Goal: Task Accomplishment & Management: Manage account settings

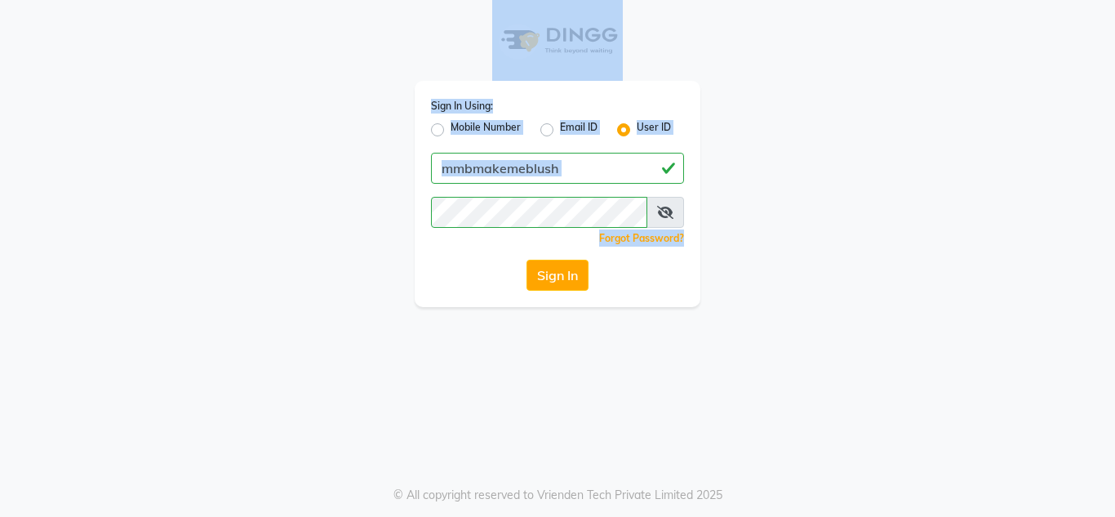
click at [820, 224] on div "Sign In Using: Mobile Number Email ID User ID mmbmakemeblush Remember me Forgot…" at bounding box center [557, 258] width 1115 height 517
click at [576, 277] on button "Sign In" at bounding box center [557, 274] width 62 height 31
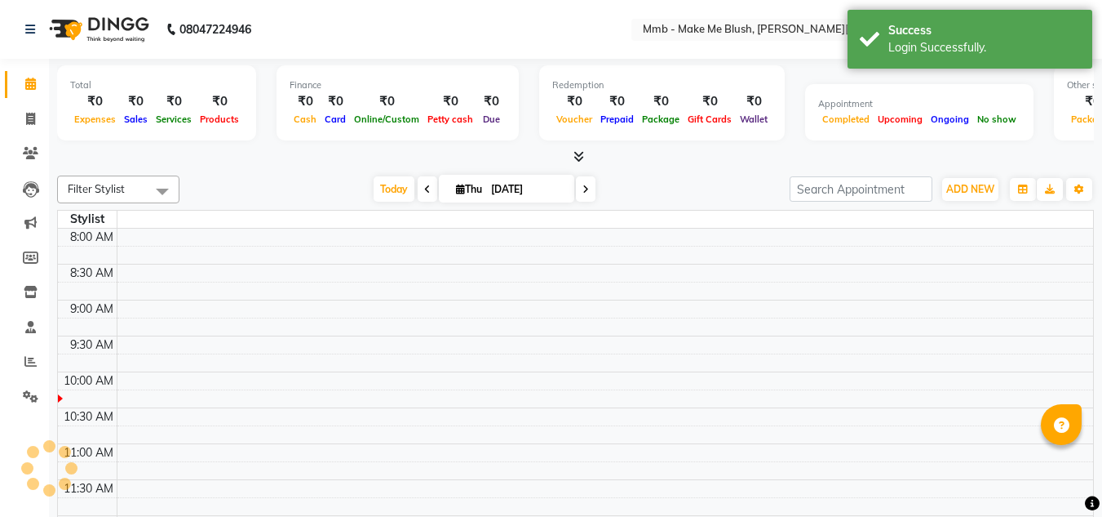
select select "en"
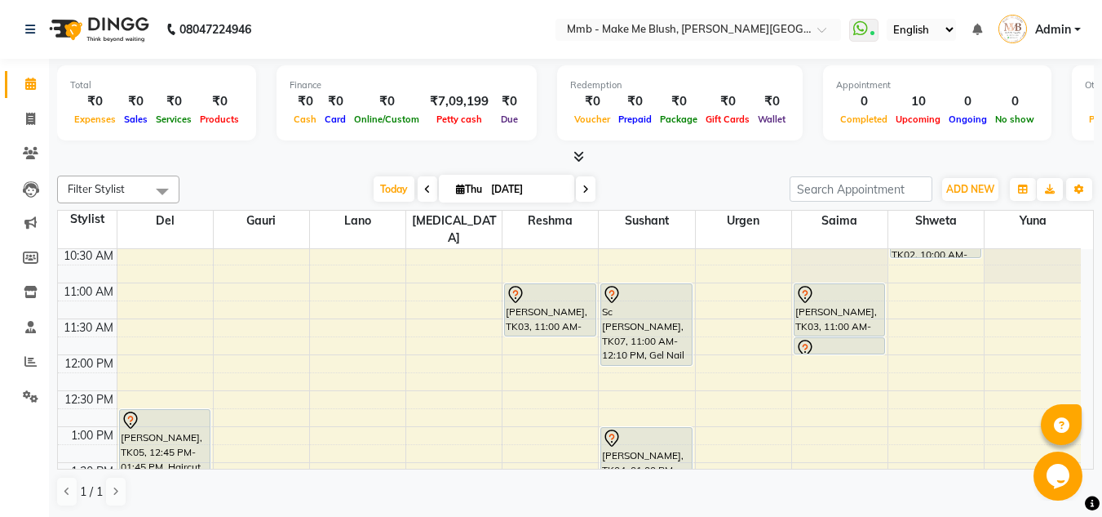
scroll to position [88, 0]
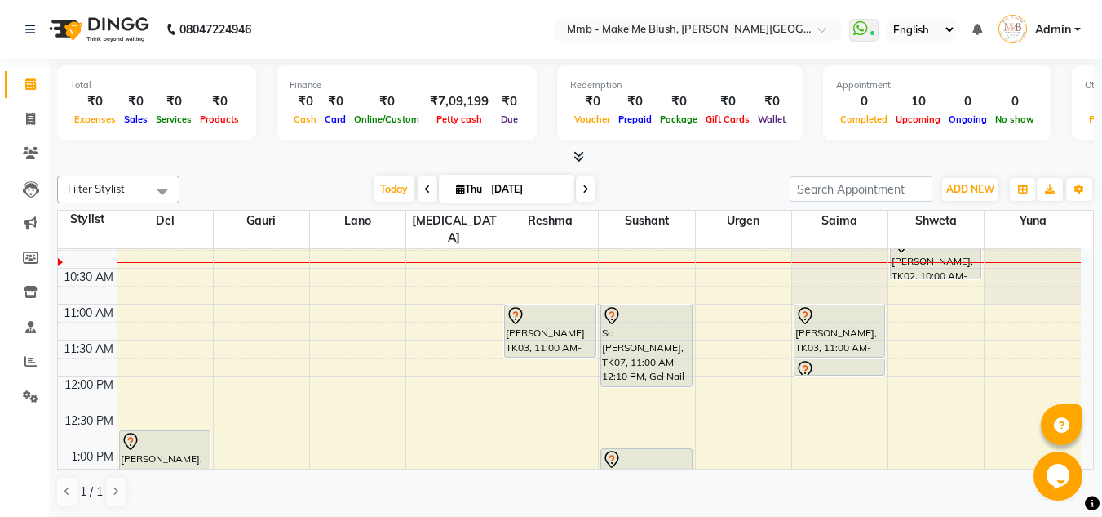
drag, startPoint x: 1080, startPoint y: 457, endPoint x: 1092, endPoint y: 459, distance: 11.7
click at [1086, 459] on html "Opens Chat This icon Opens the chat window." at bounding box center [1060, 475] width 52 height 49
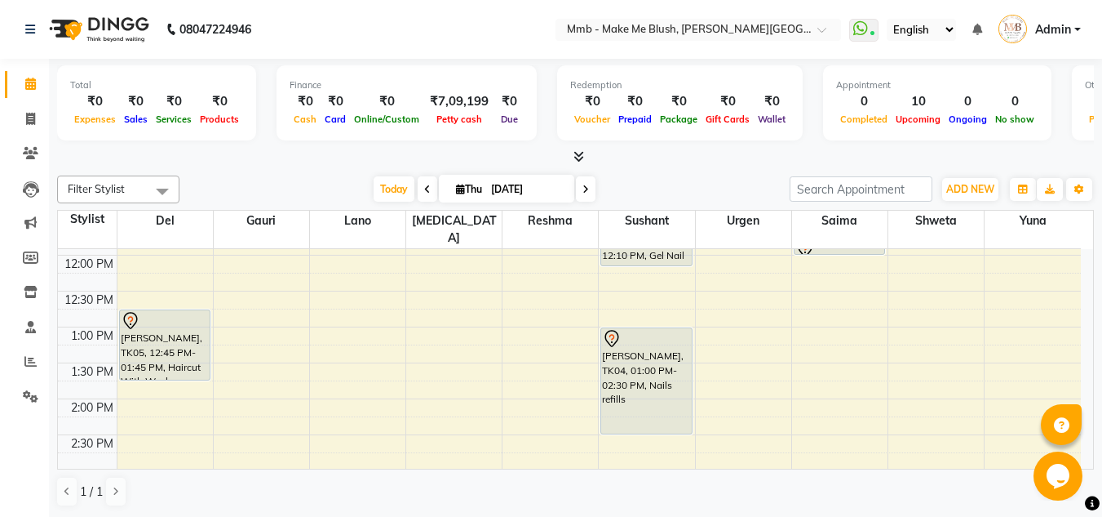
scroll to position [212, 0]
click at [1084, 230] on div "Stylist Del Gauri Lano Nikita Reshma Sushant Urgen Saima Shweta Yuna" at bounding box center [576, 230] width 1036 height 38
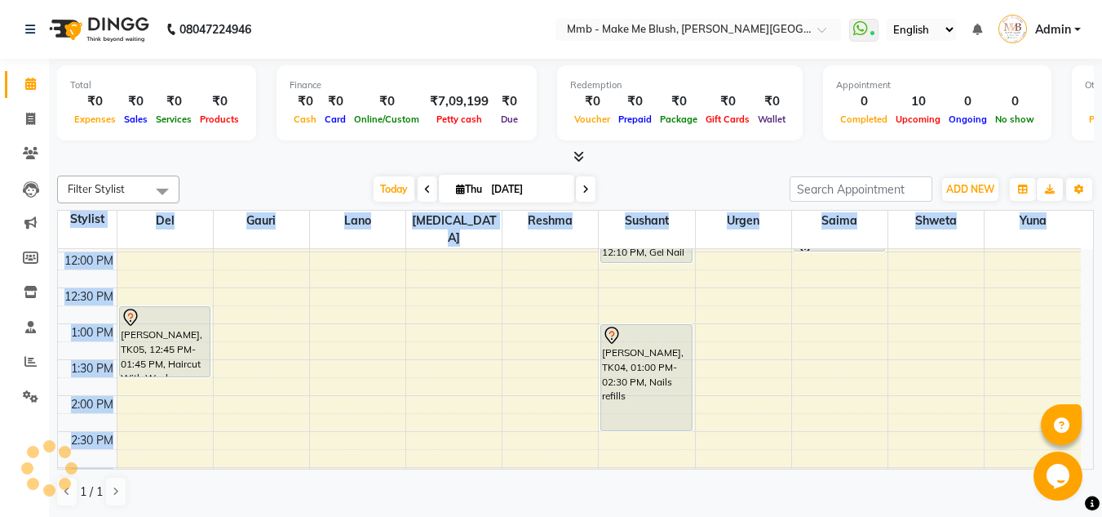
click at [1087, 237] on table "Stylist Del Gauri Lano Nikita Reshma Sushant Urgen Saima Shweta Yuna 9:00 AM 9:…" at bounding box center [575, 339] width 1037 height 259
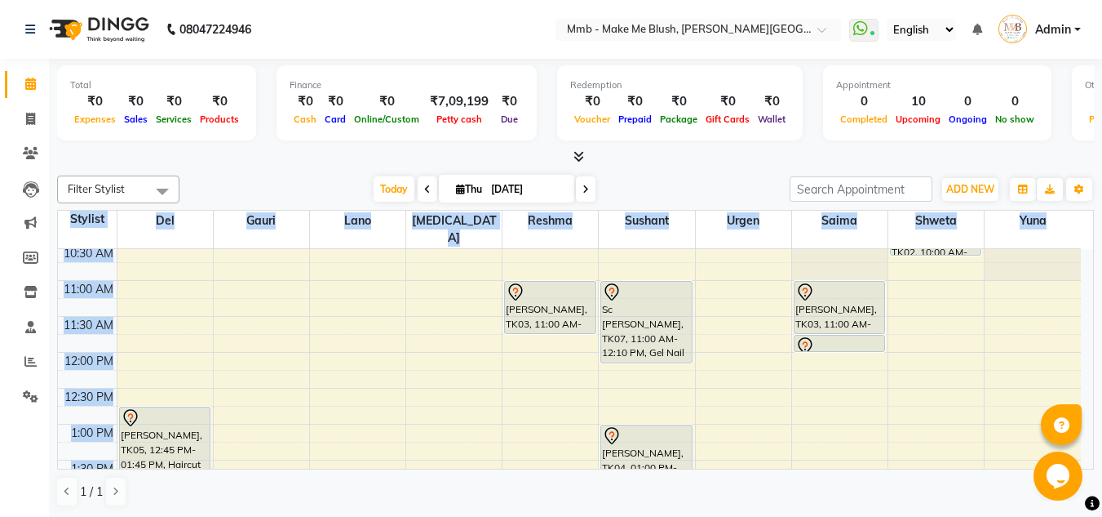
scroll to position [82, 0]
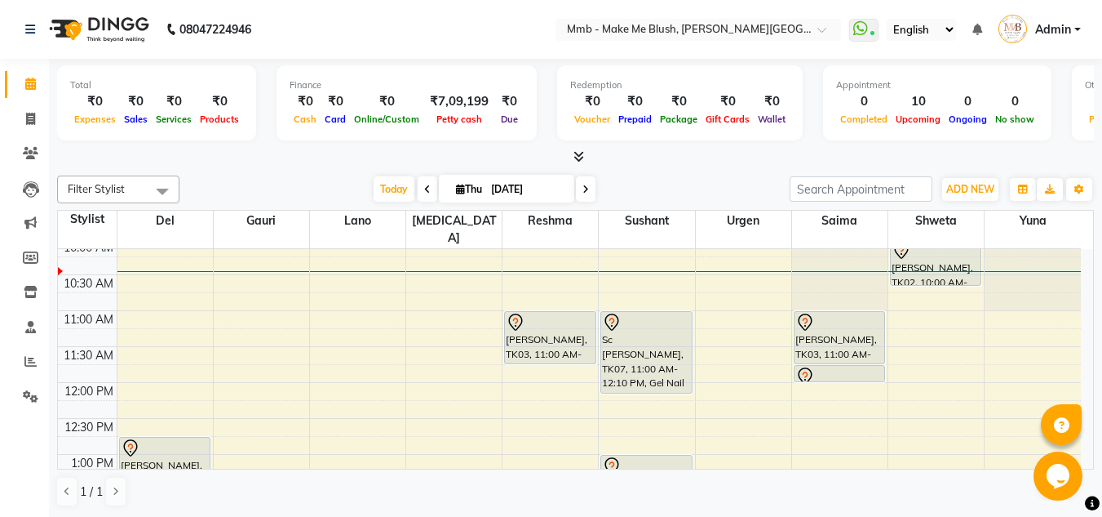
click at [739, 187] on div "Today Thu 04-09-2025" at bounding box center [485, 189] width 594 height 24
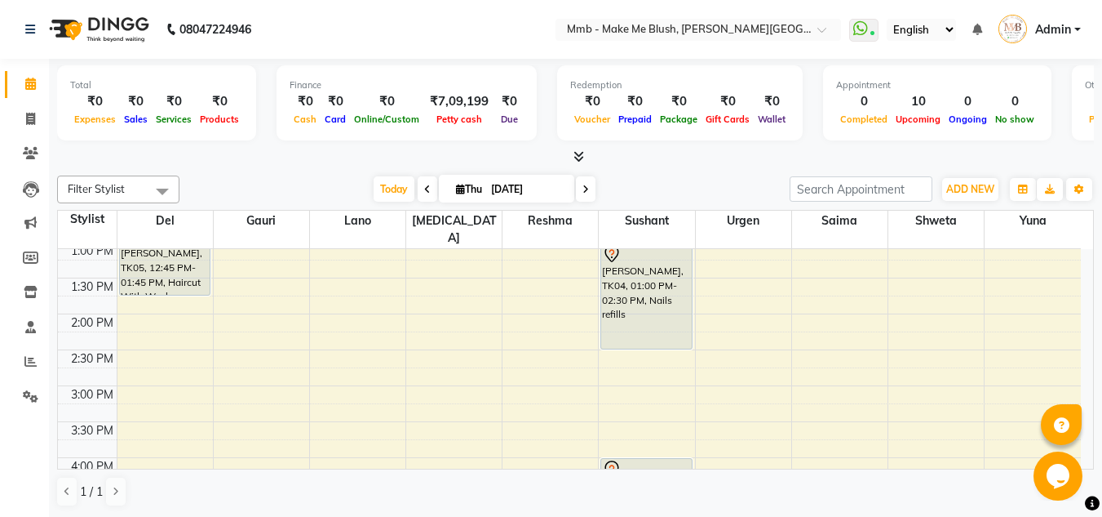
scroll to position [277, 0]
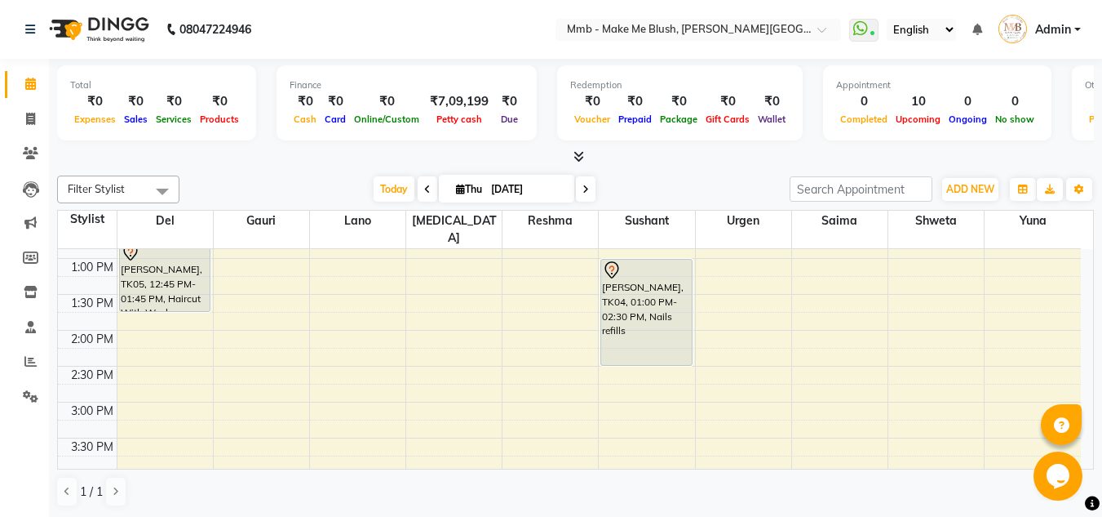
click at [1085, 462] on div "Opens Chat This icon Opens the chat window." at bounding box center [1060, 475] width 52 height 49
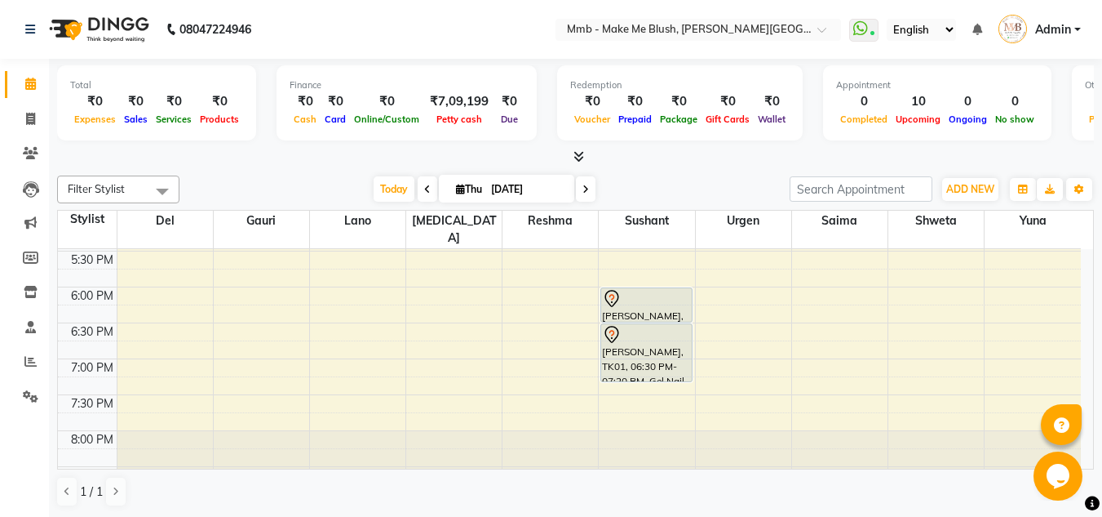
scroll to position [624, 0]
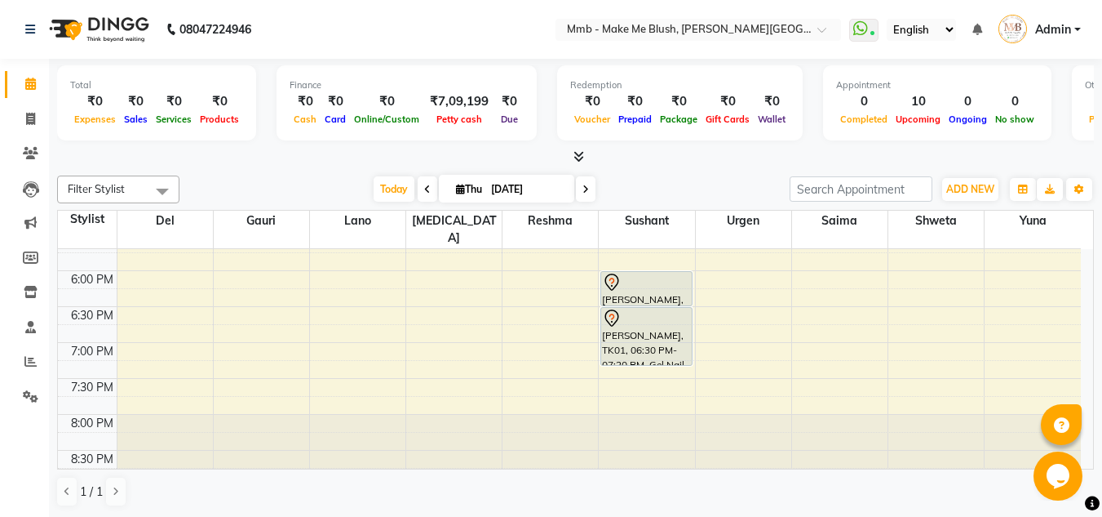
click at [625, 177] on div "Today Thu 04-09-2025" at bounding box center [485, 189] width 594 height 24
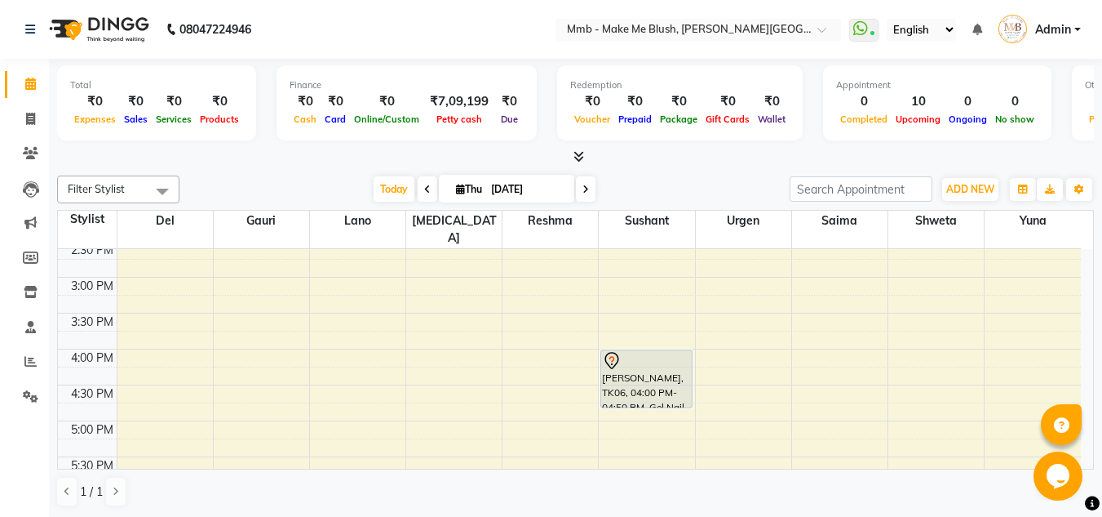
scroll to position [435, 0]
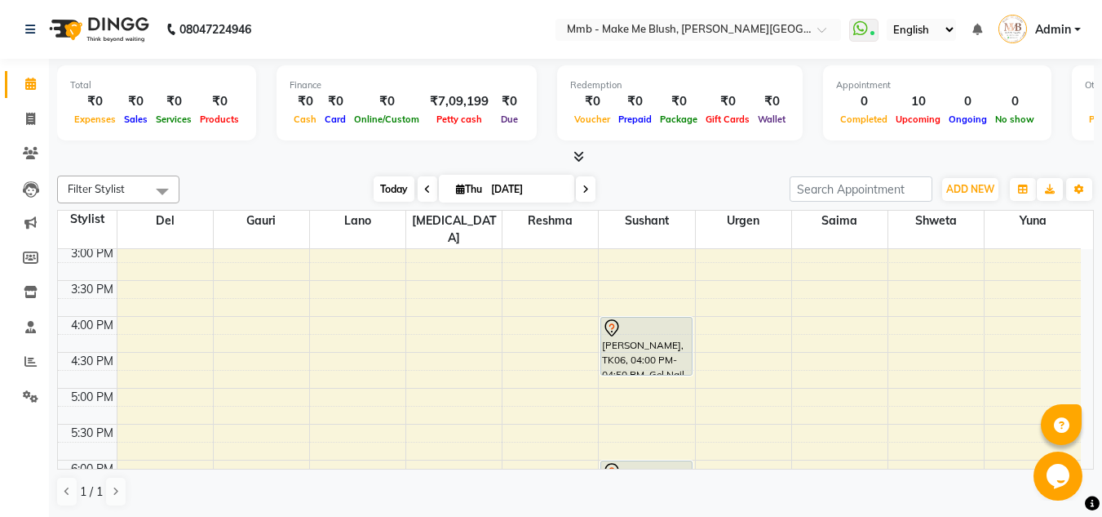
click at [391, 187] on span "Today" at bounding box center [394, 188] width 41 height 25
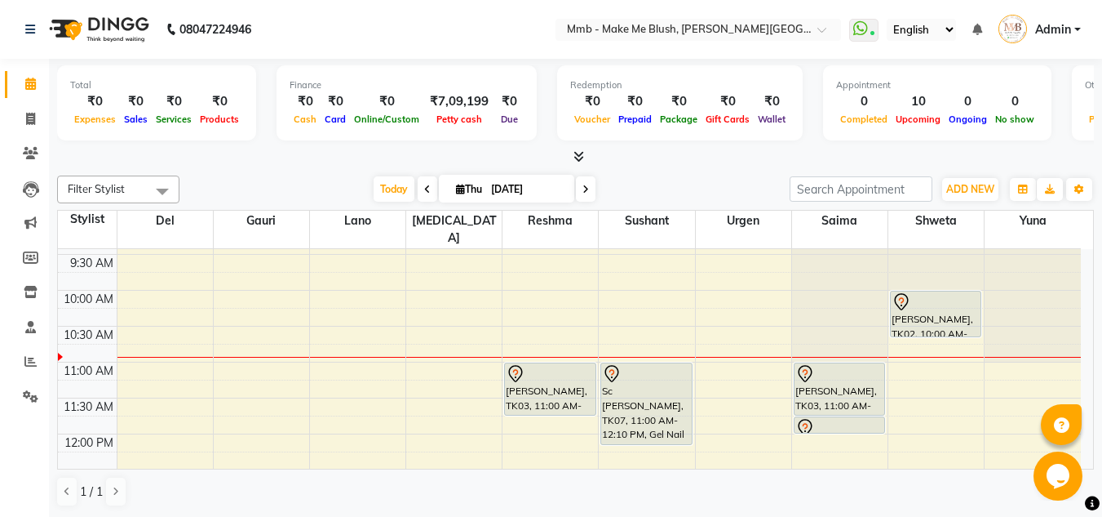
scroll to position [7, 0]
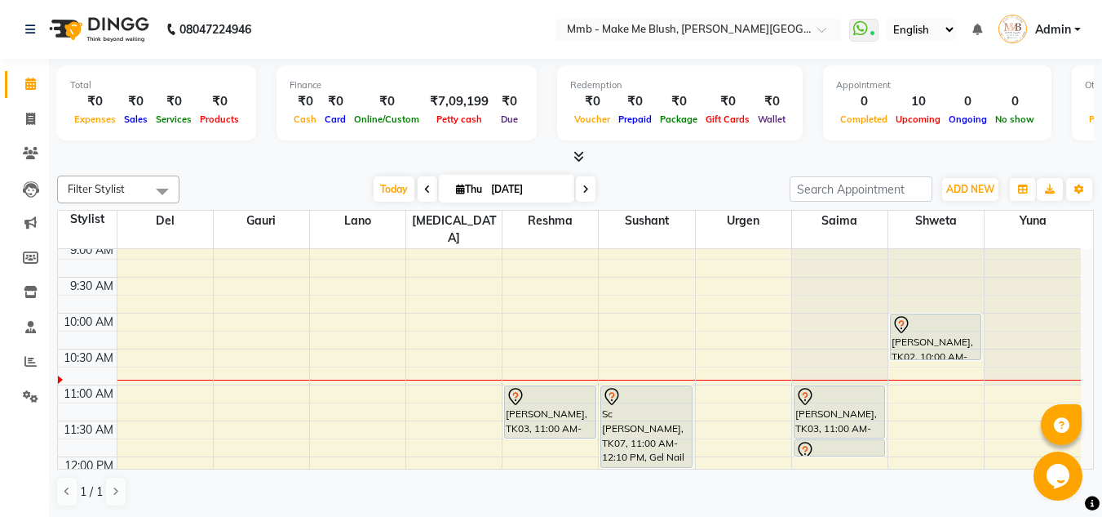
click at [1085, 462] on div "Opens Chat This icon Opens the chat window." at bounding box center [1060, 475] width 52 height 49
drag, startPoint x: 2120, startPoint y: 914, endPoint x: 1085, endPoint y: 462, distance: 1129.1
click at [1085, 462] on div "Opens Chat This icon Opens the chat window." at bounding box center [1060, 475] width 52 height 49
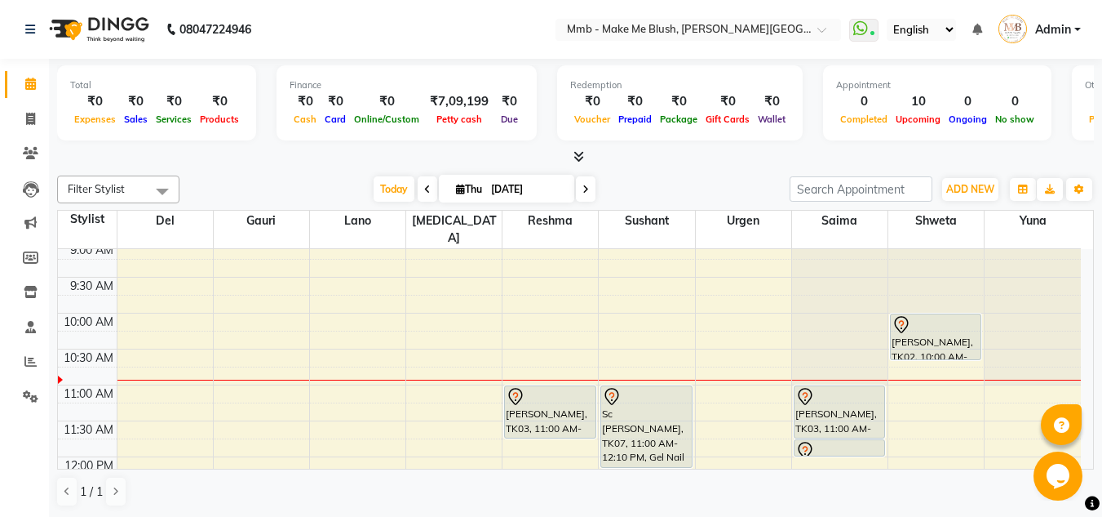
click at [1085, 462] on div "Opens Chat This icon Opens the chat window." at bounding box center [1060, 475] width 52 height 49
click at [1084, 460] on div "Opens Chat This icon Opens the chat window." at bounding box center [1060, 475] width 52 height 49
click at [1085, 458] on div "Opens Chat This icon Opens the chat window." at bounding box center [1060, 475] width 52 height 49
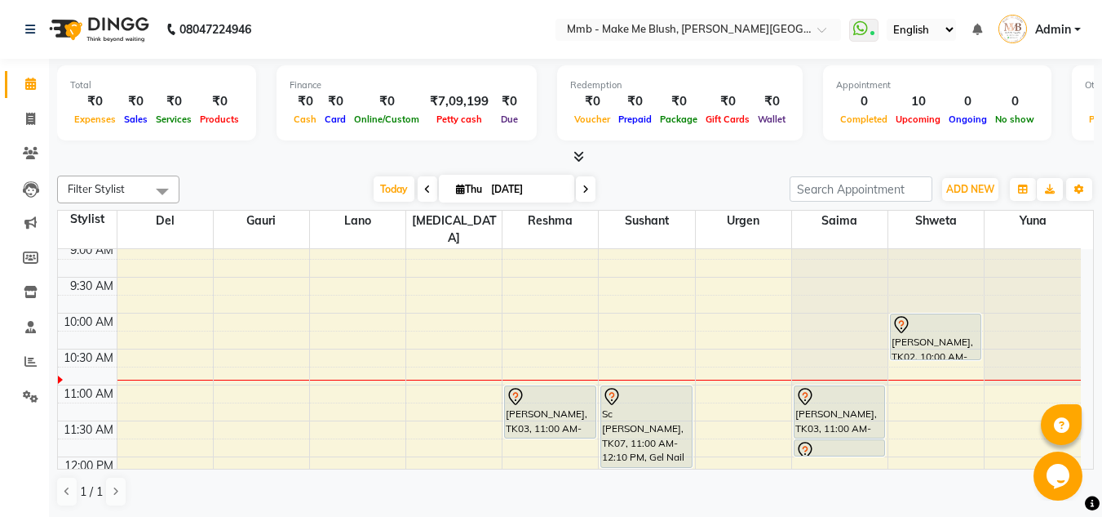
click at [1085, 458] on div "Opens Chat This icon Opens the chat window." at bounding box center [1060, 475] width 52 height 49
drag, startPoint x: 1085, startPoint y: 458, endPoint x: 1091, endPoint y: 317, distance: 141.3
click at [1086, 451] on html "Opens Chat This icon Opens the chat window." at bounding box center [1060, 475] width 52 height 49
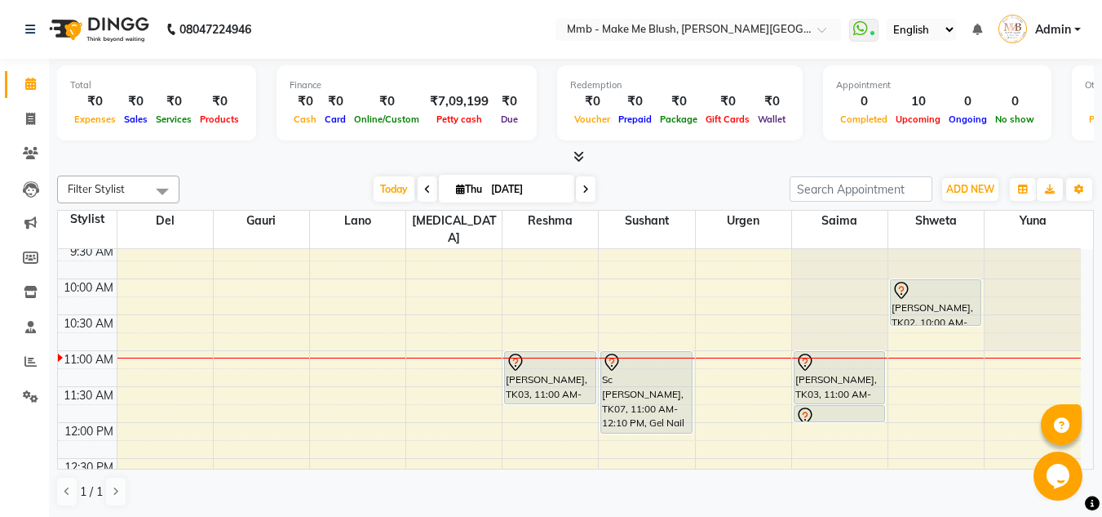
scroll to position [41, 0]
click at [1085, 463] on div "Opens Chat This icon Opens the chat window." at bounding box center [1060, 475] width 52 height 49
drag, startPoint x: 1085, startPoint y: 463, endPoint x: 1092, endPoint y: 455, distance: 11.1
click at [1086, 455] on html "Opens Chat This icon Opens the chat window." at bounding box center [1060, 475] width 52 height 49
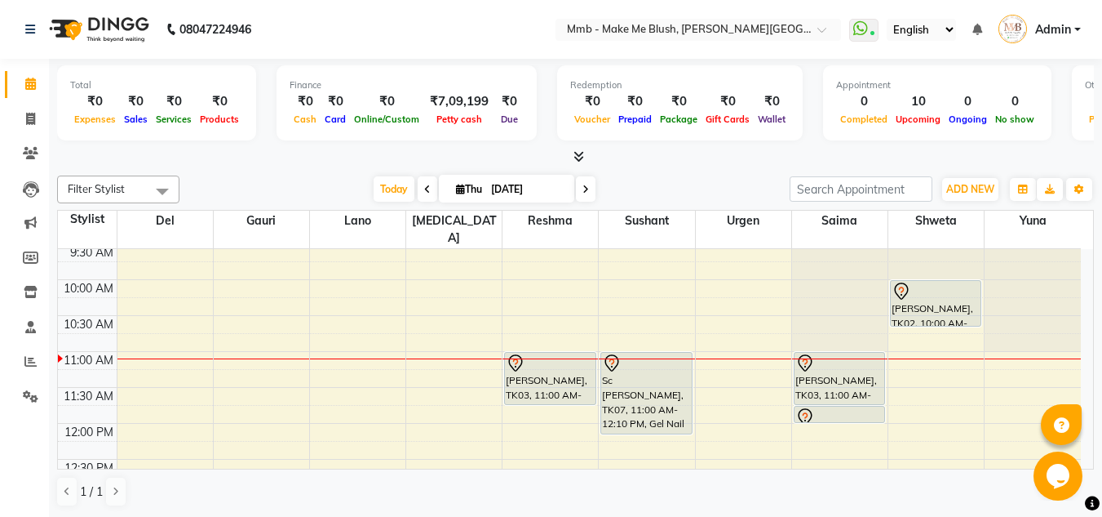
scroll to position [73, 0]
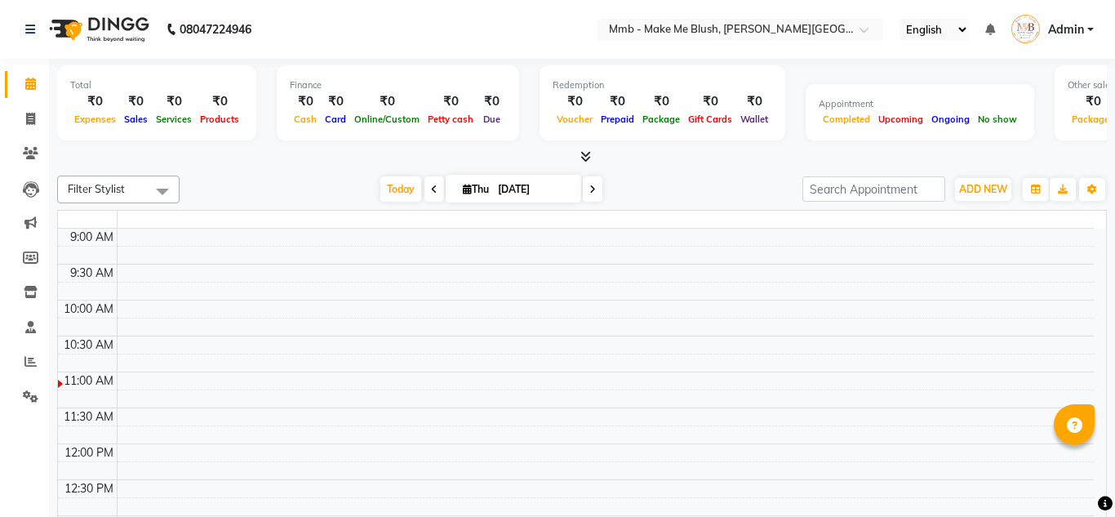
select select "en"
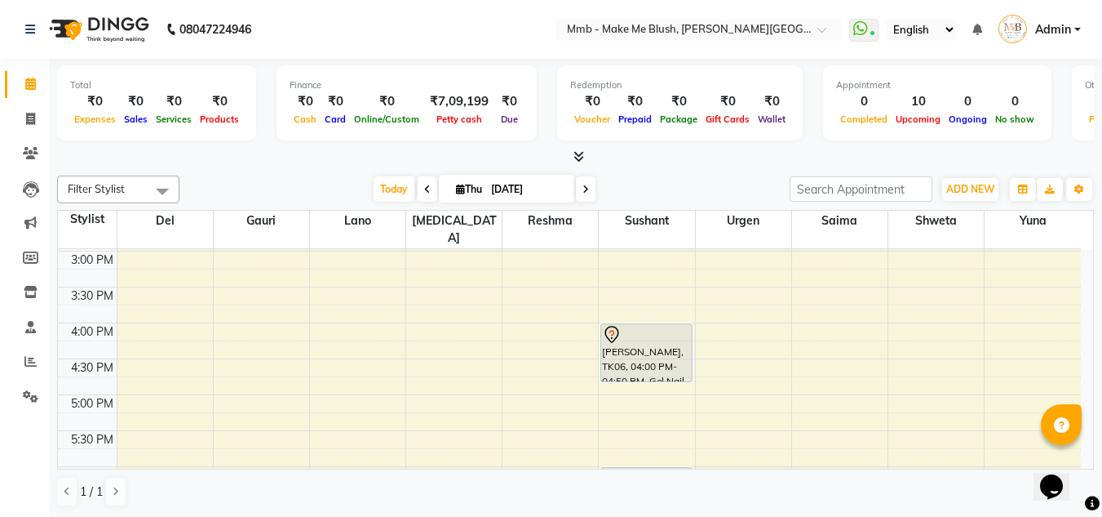
scroll to position [414, 0]
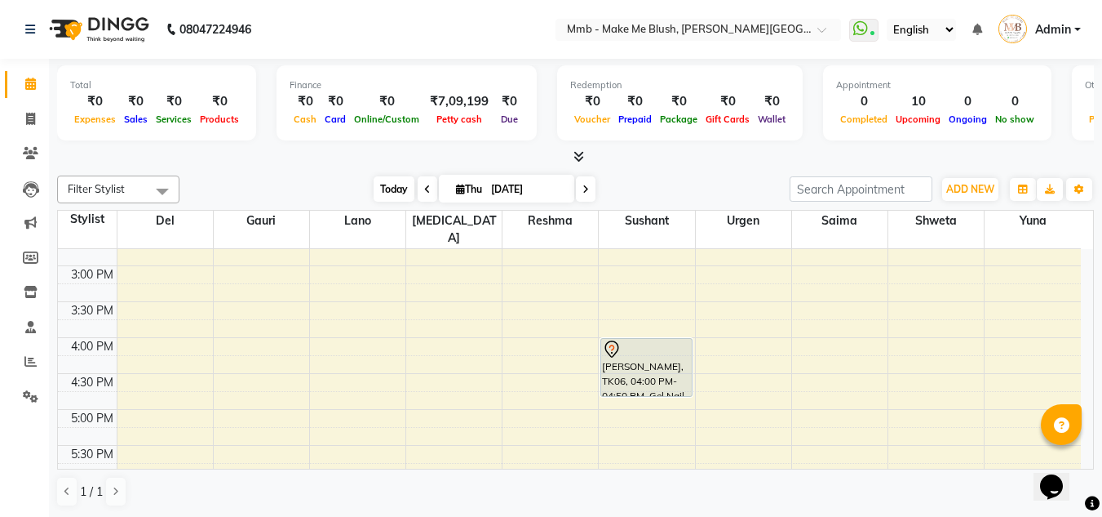
click at [393, 190] on span "Today" at bounding box center [394, 188] width 41 height 25
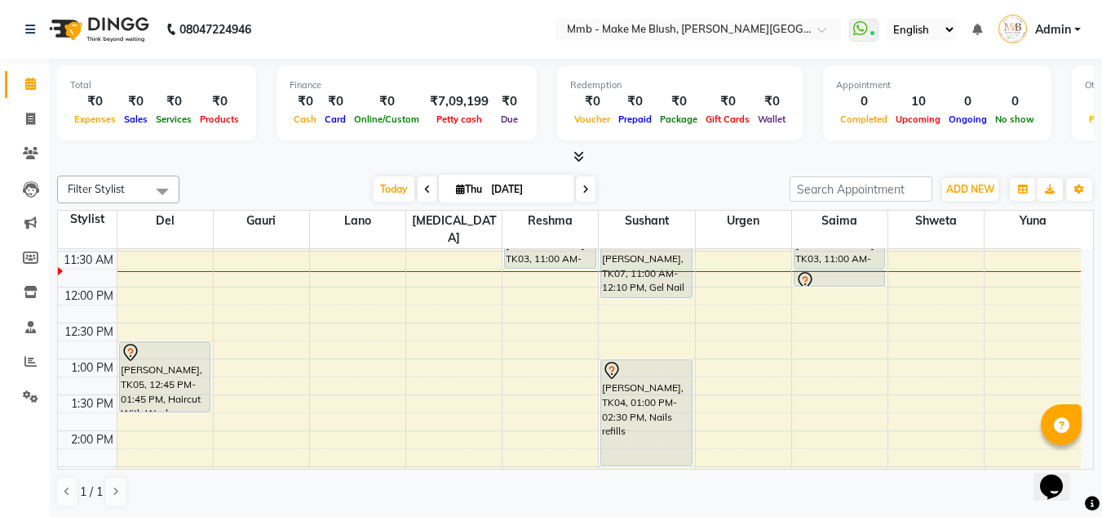
scroll to position [144, 0]
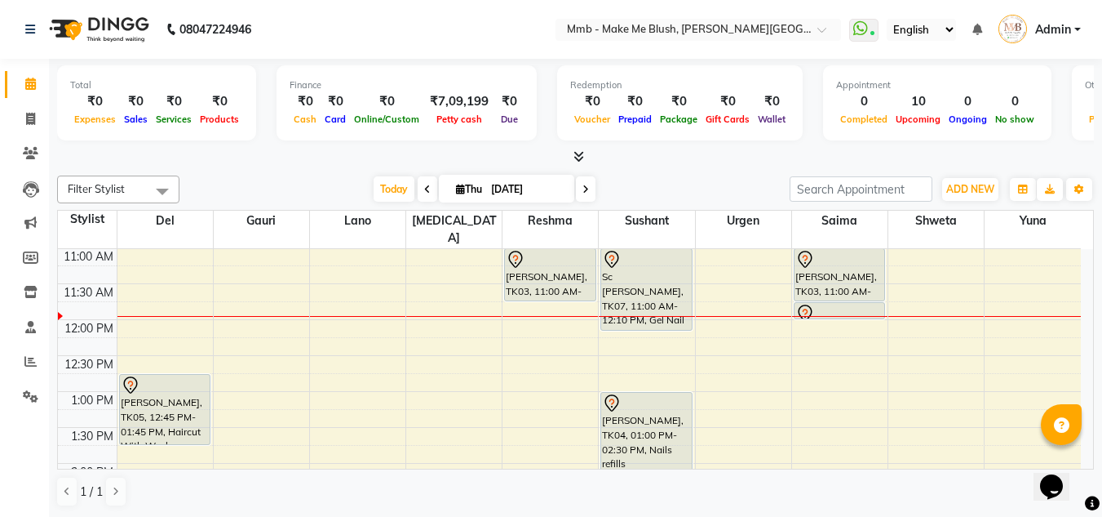
click at [456, 190] on icon at bounding box center [460, 189] width 9 height 11
select select "9"
select select "2025"
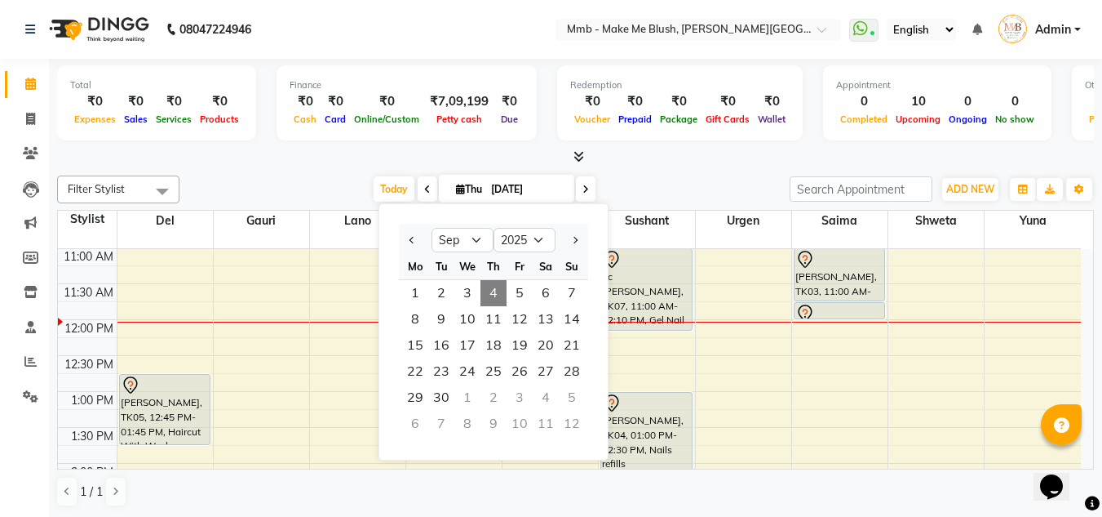
click at [1080, 458] on div "Opens Chat This icon Opens the chat window." at bounding box center [1059, 458] width 39 height 0
drag, startPoint x: 2120, startPoint y: 913, endPoint x: 1085, endPoint y: 463, distance: 1128.2
click at [1080, 458] on div "Opens Chat This icon Opens the chat window." at bounding box center [1059, 458] width 39 height 0
click at [1086, 462] on html "Opens Chat This icon Opens the chat window." at bounding box center [1060, 475] width 52 height 49
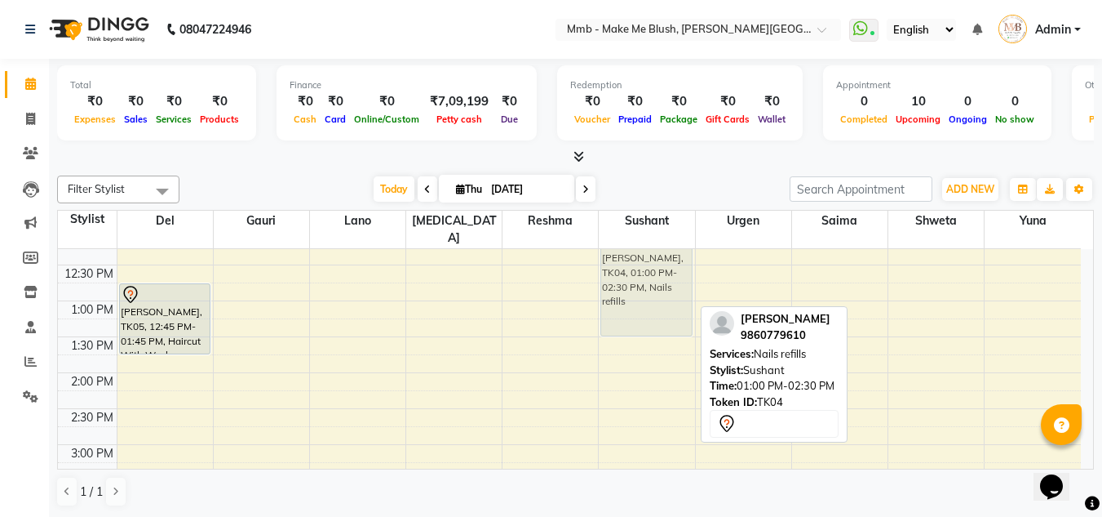
scroll to position [234, 0]
drag, startPoint x: 652, startPoint y: 333, endPoint x: 670, endPoint y: 275, distance: 60.7
click at [670, 275] on div "Sc [PERSON_NAME], TK07, 11:00 AM-12:10 PM, Gel Nail french tip [PERSON_NAME], T…" at bounding box center [646, 445] width 95 height 861
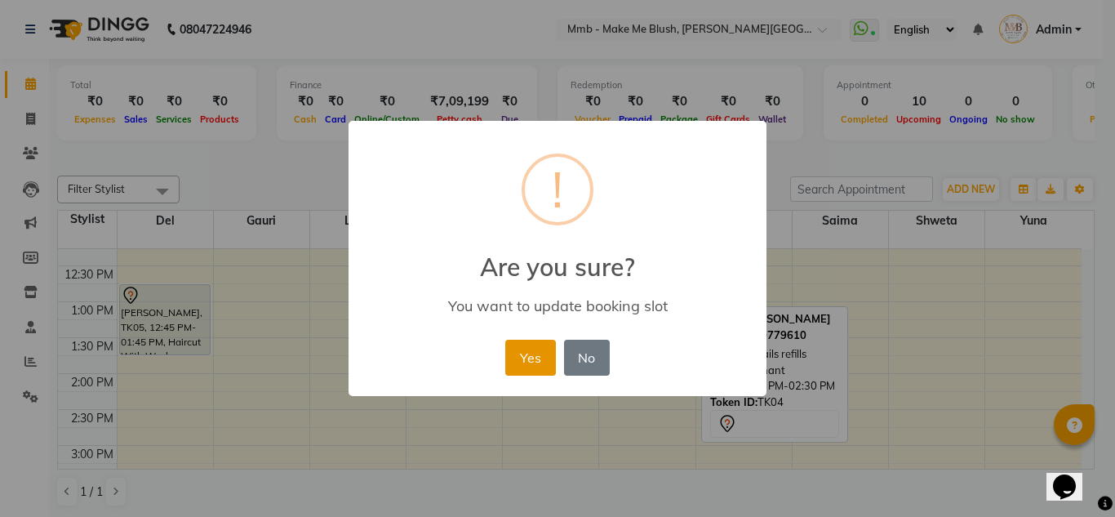
click at [535, 344] on button "Yes" at bounding box center [530, 357] width 50 height 36
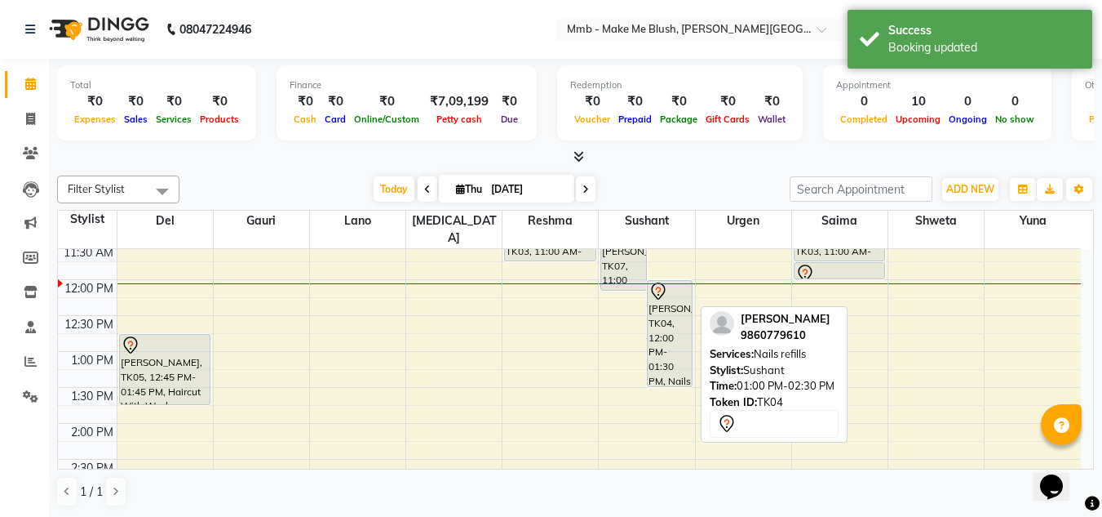
scroll to position [169, 0]
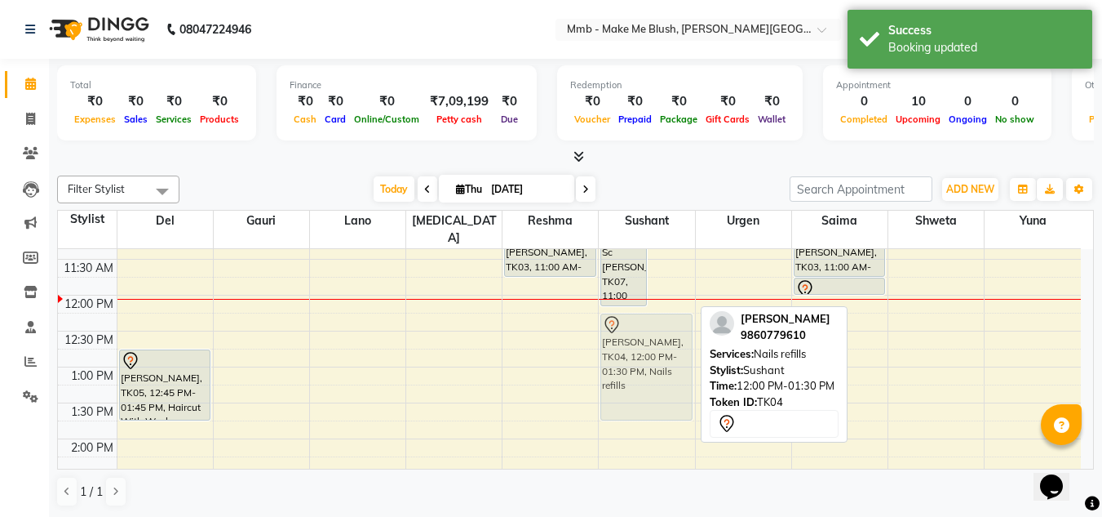
drag, startPoint x: 658, startPoint y: 306, endPoint x: 644, endPoint y: 317, distance: 17.5
click at [644, 317] on div "Sc [PERSON_NAME], TK07, 11:00 AM-12:10 PM, Gel Nail french tip [PERSON_NAME], T…" at bounding box center [646, 510] width 95 height 861
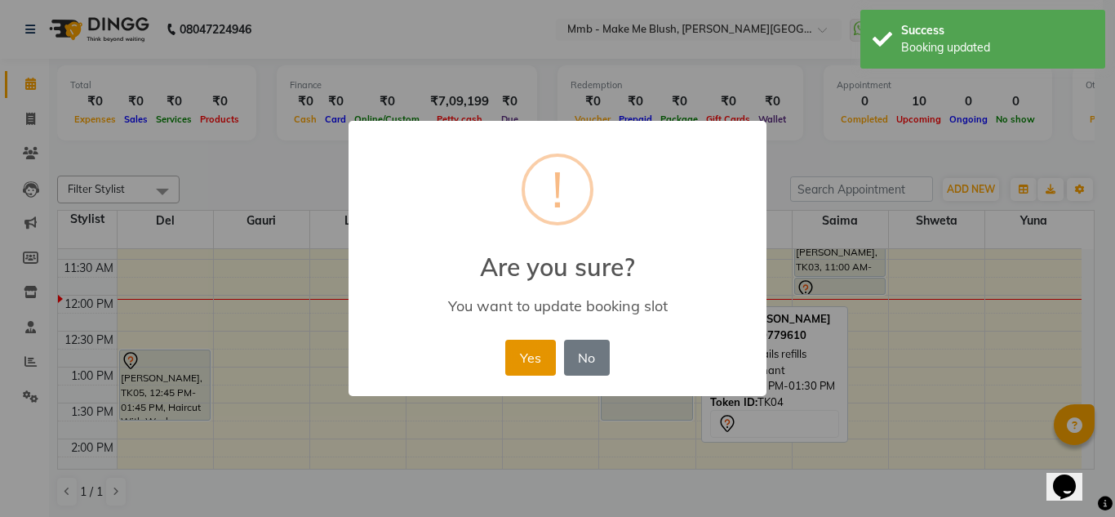
click at [518, 357] on button "Yes" at bounding box center [530, 357] width 50 height 36
